Goal: Information Seeking & Learning: Learn about a topic

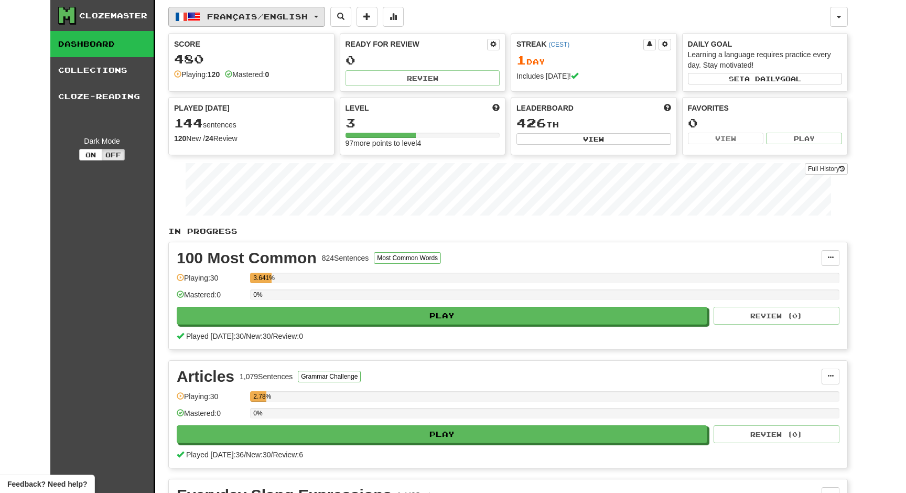
click at [293, 17] on span "Français / English" at bounding box center [257, 16] width 101 height 9
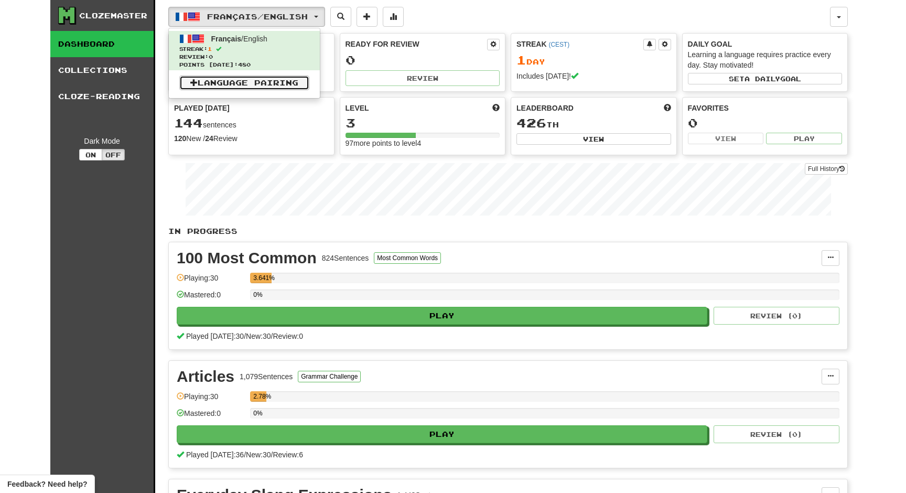
click at [280, 84] on link "Language Pairing" at bounding box center [244, 82] width 130 height 15
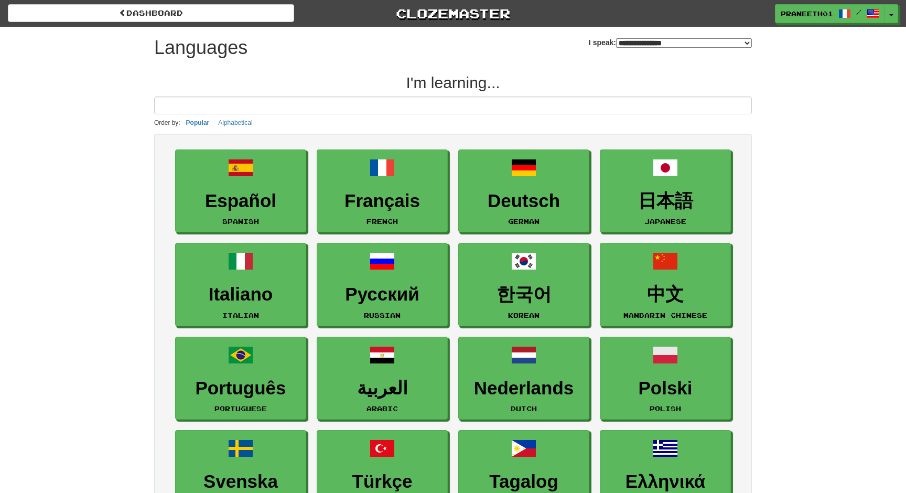
select select "*******"
click at [278, 103] on input at bounding box center [452, 105] width 597 height 18
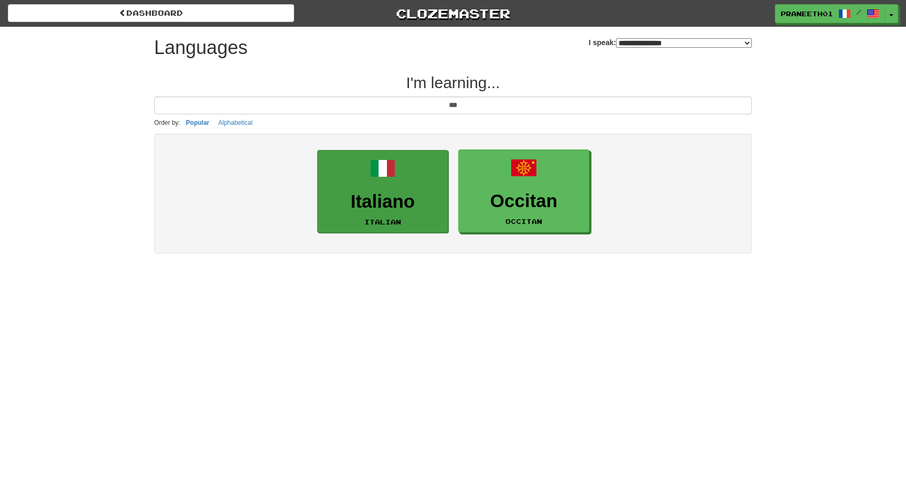
type input "***"
click at [368, 175] on link "Italiano Italian" at bounding box center [382, 191] width 131 height 83
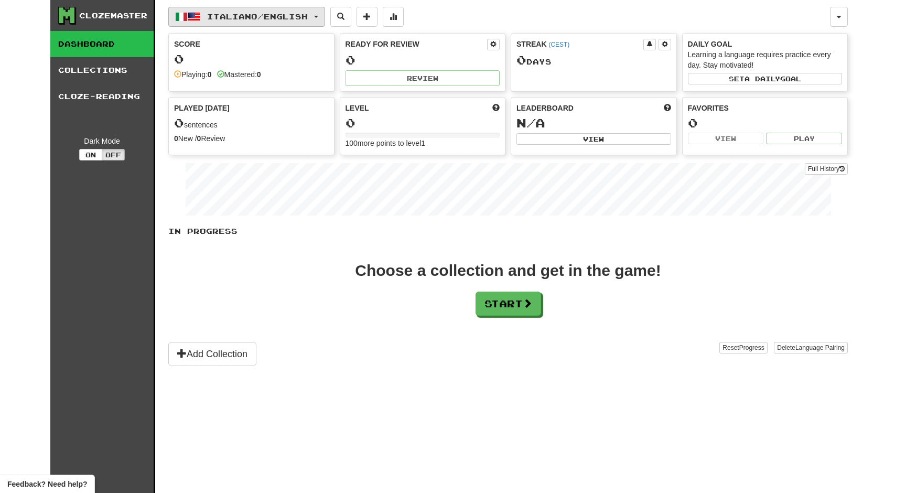
click at [308, 20] on span "Italiano / English" at bounding box center [257, 16] width 101 height 9
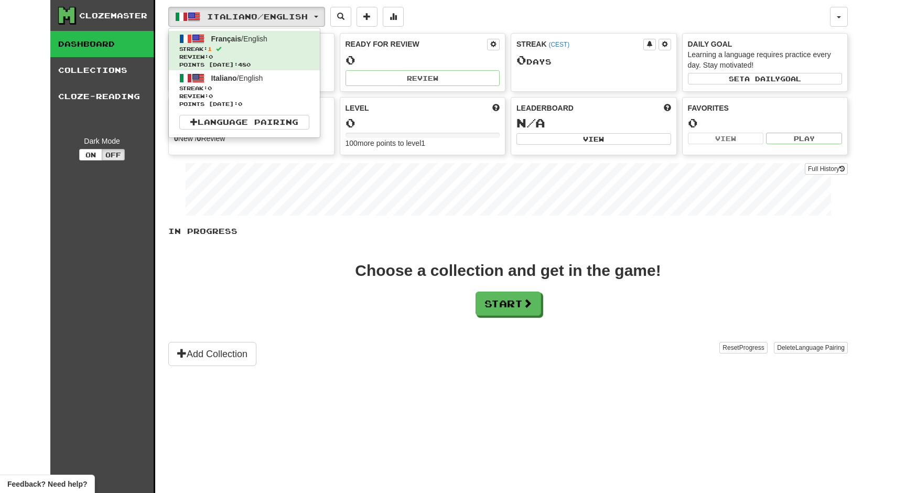
click at [466, 15] on div "Italiano / English Français / English Streak: 1 Review: 0 Points today: 480 Ita…" at bounding box center [498, 17] width 661 height 20
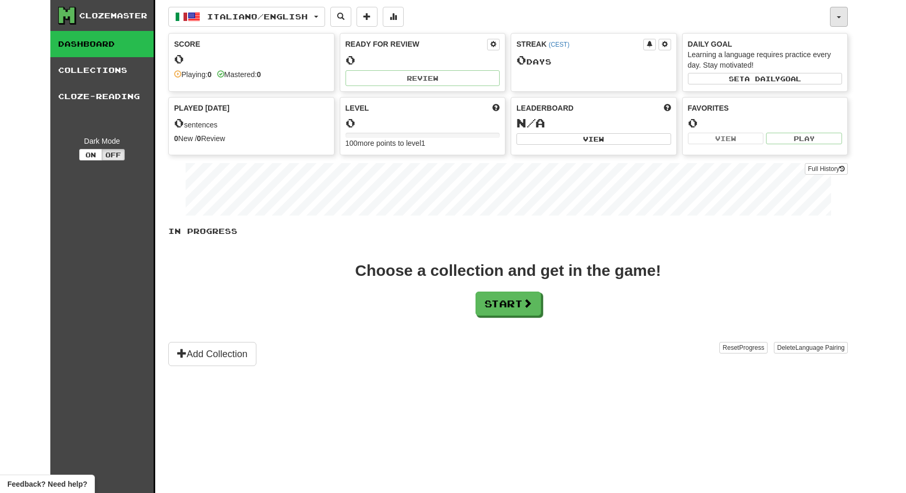
click at [838, 10] on button "button" at bounding box center [839, 17] width 18 height 20
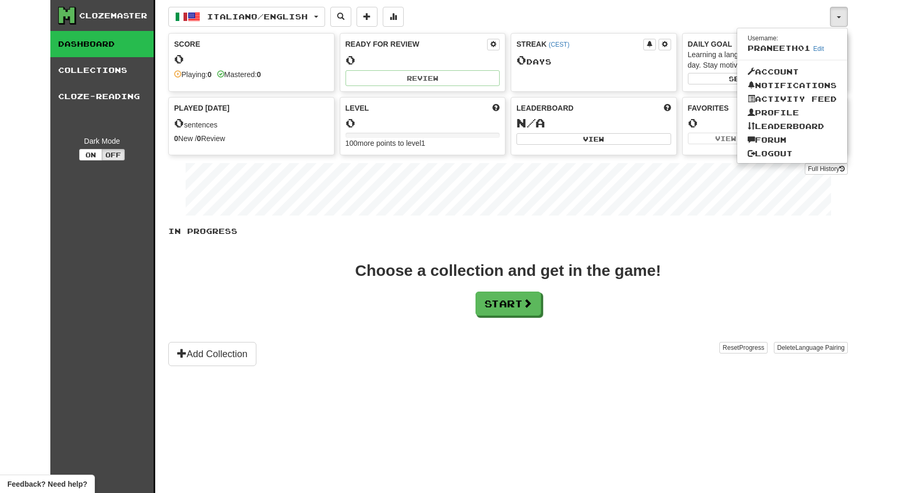
click at [889, 92] on div "Clozemaster Dashboard Collections Cloze-Reading Dark Mode On Off Dashboard Coll…" at bounding box center [453, 246] width 906 height 493
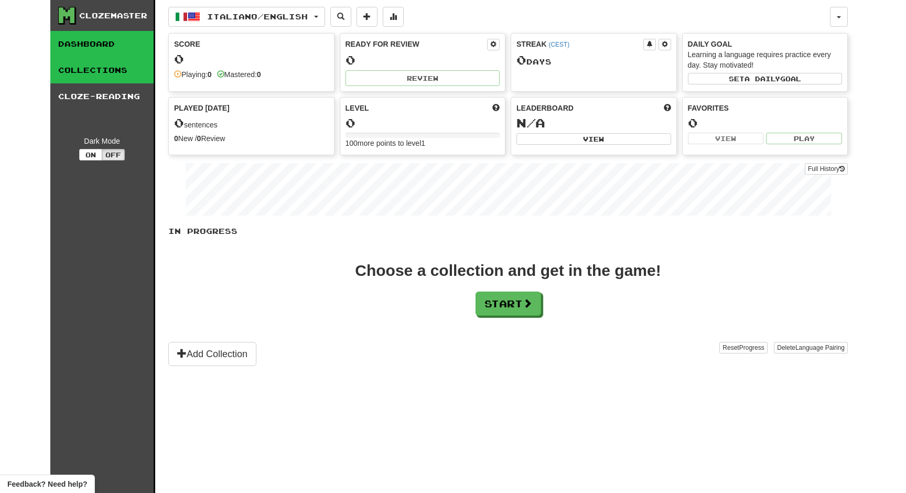
click at [122, 70] on link "Collections" at bounding box center [101, 70] width 103 height 26
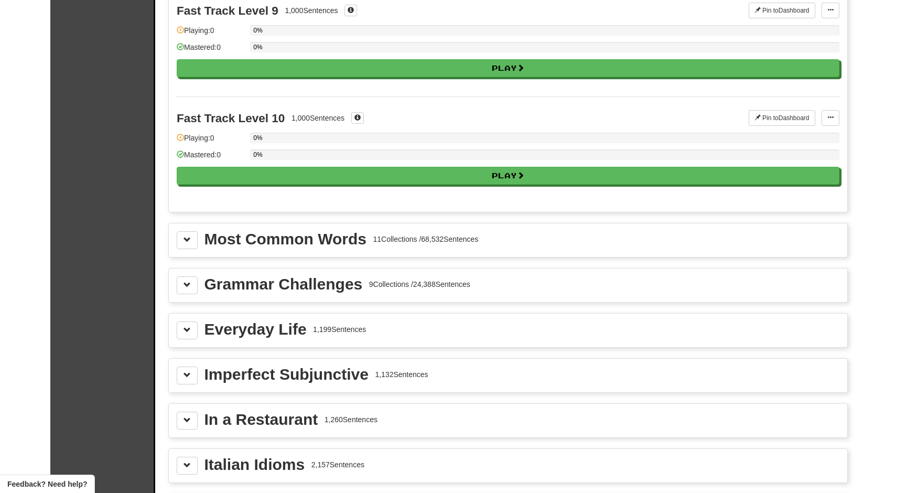
scroll to position [993, 0]
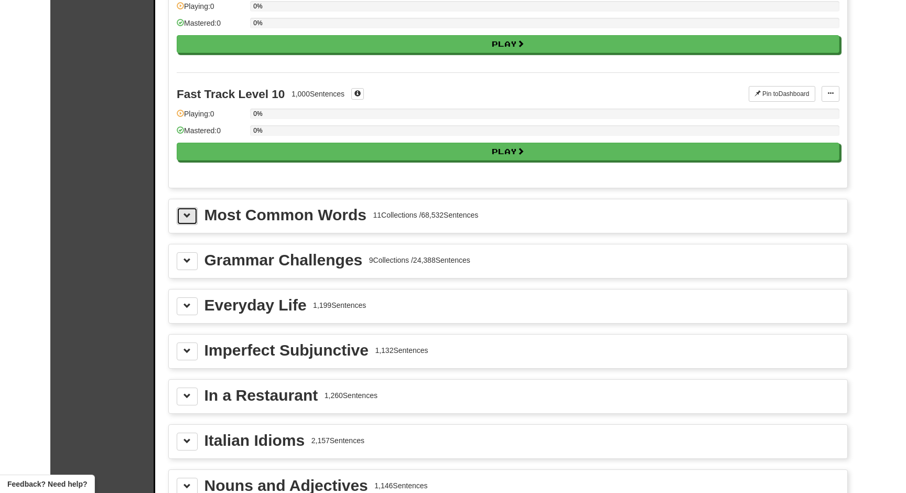
click at [186, 217] on span at bounding box center [186, 215] width 7 height 7
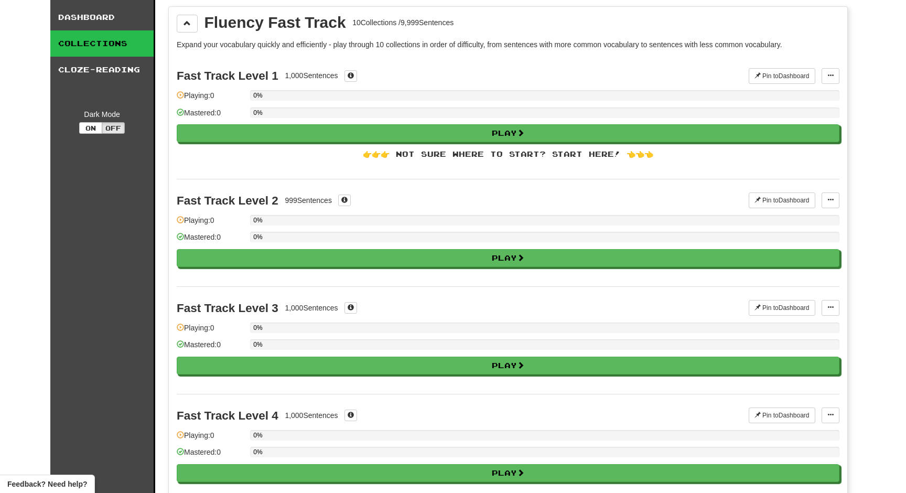
scroll to position [0, 0]
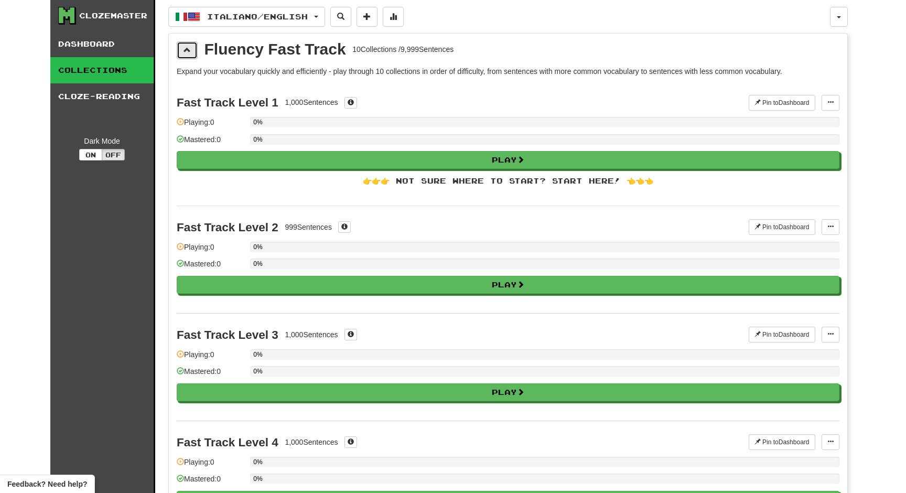
click at [190, 43] on button at bounding box center [187, 50] width 21 height 18
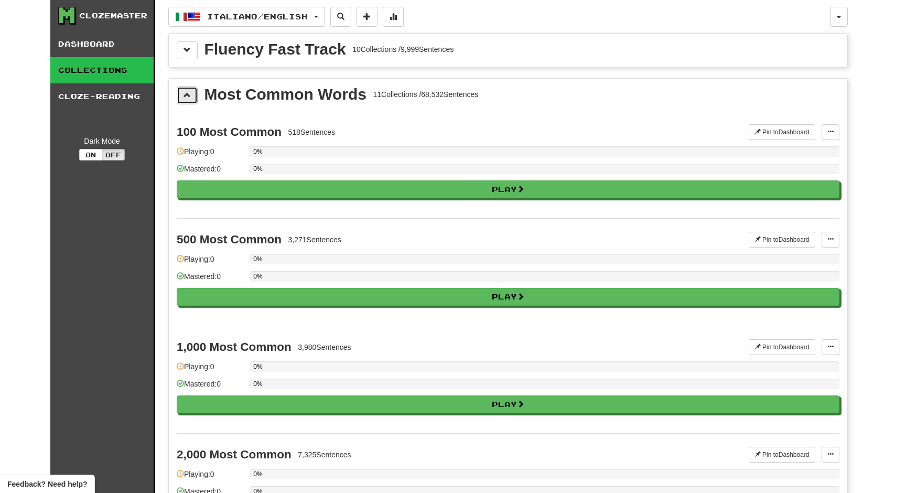
click at [193, 87] on button at bounding box center [187, 95] width 21 height 18
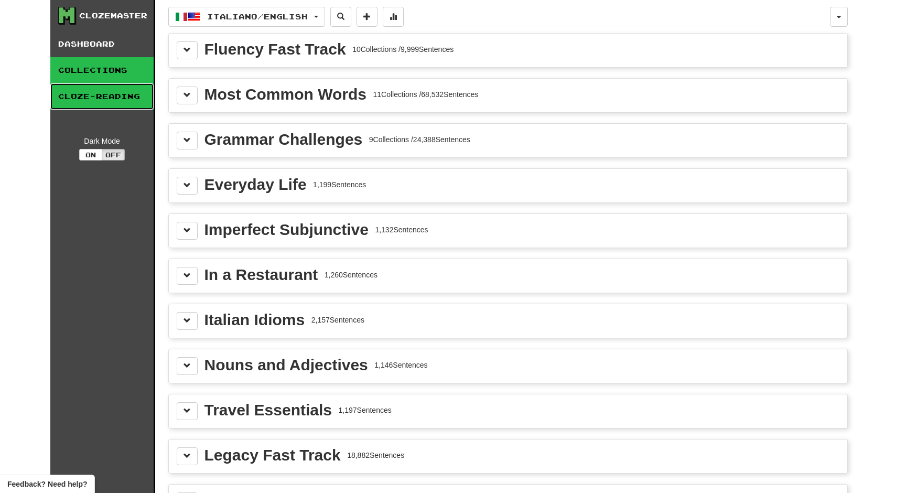
click at [103, 95] on link "Cloze-Reading" at bounding box center [101, 96] width 103 height 26
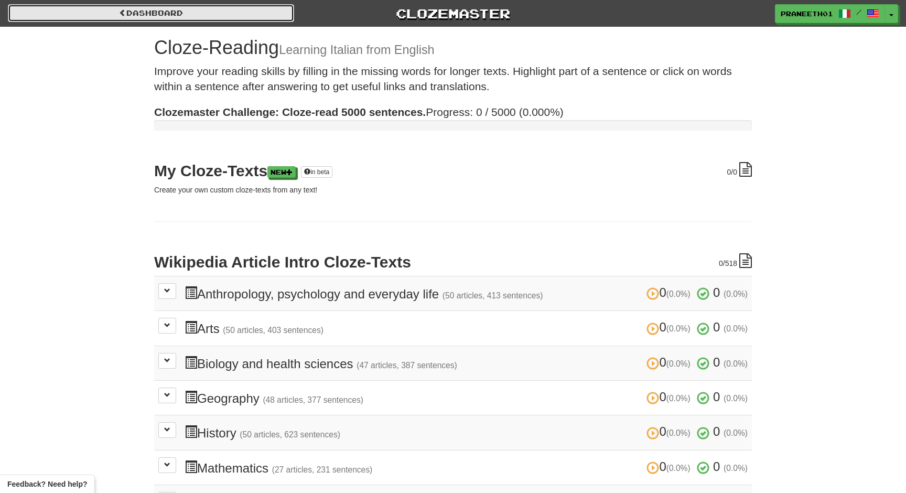
click at [179, 15] on link "Dashboard" at bounding box center [151, 13] width 286 height 18
